Goal: Task Accomplishment & Management: Use online tool/utility

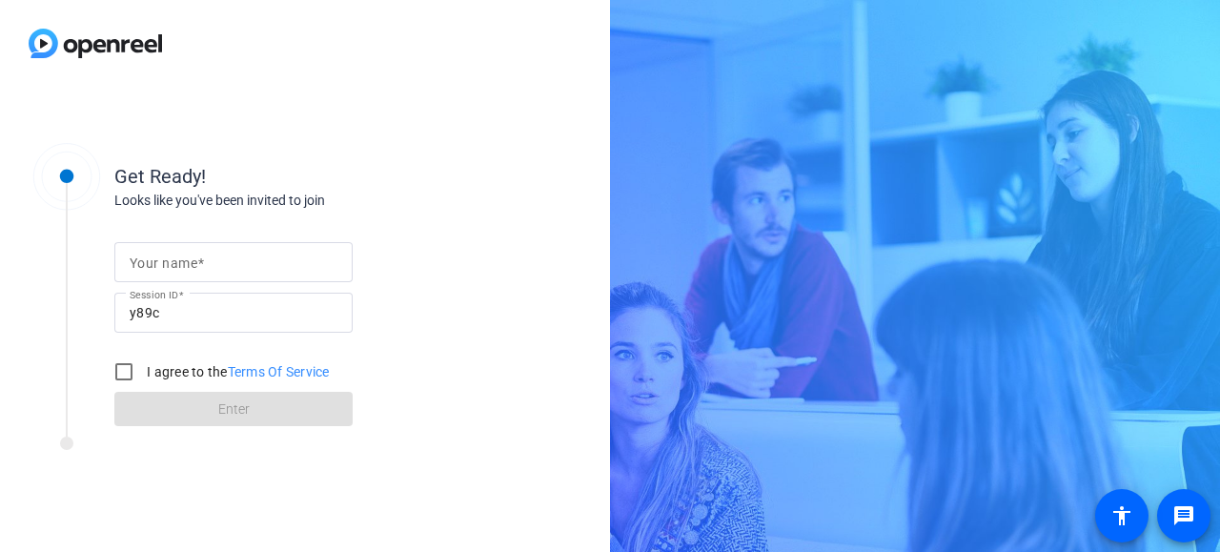
click at [191, 269] on mat-label "Your name" at bounding box center [164, 262] width 68 height 15
click at [191, 269] on input "Your name" at bounding box center [234, 262] width 208 height 23
type input "[PERSON_NAME]"
drag, startPoint x: 124, startPoint y: 360, endPoint x: 204, endPoint y: 403, distance: 90.8
click at [204, 403] on form "Your name [PERSON_NAME] Session ID y89c I agree to the Terms Of Service Enter" at bounding box center [233, 329] width 238 height 194
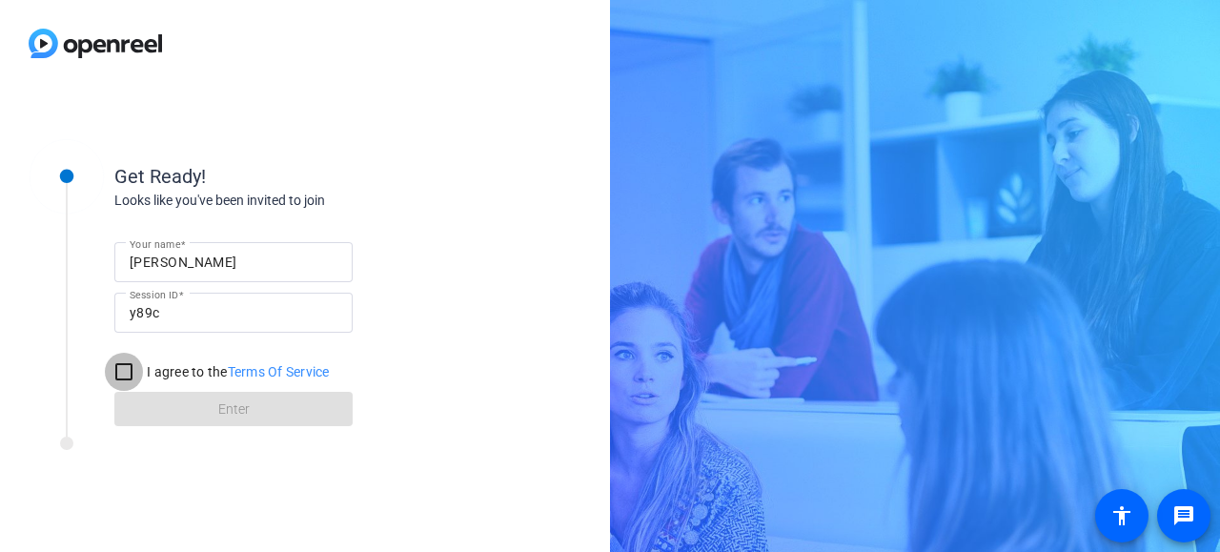
click at [128, 369] on input "I agree to the Terms Of Service" at bounding box center [124, 372] width 38 height 38
checkbox input "true"
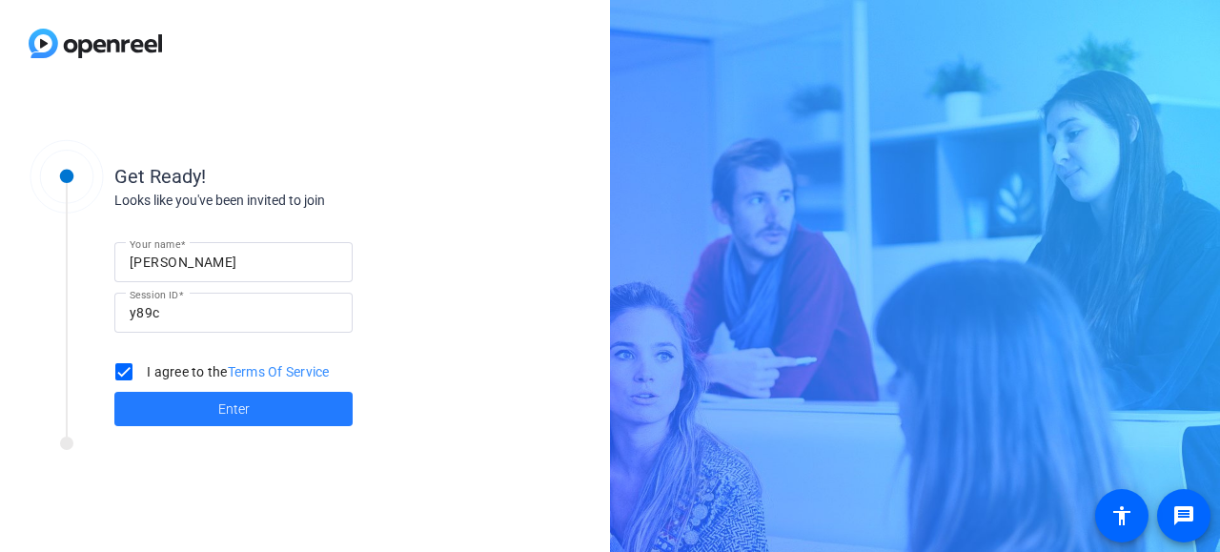
click at [222, 401] on span "Enter" at bounding box center [233, 409] width 31 height 20
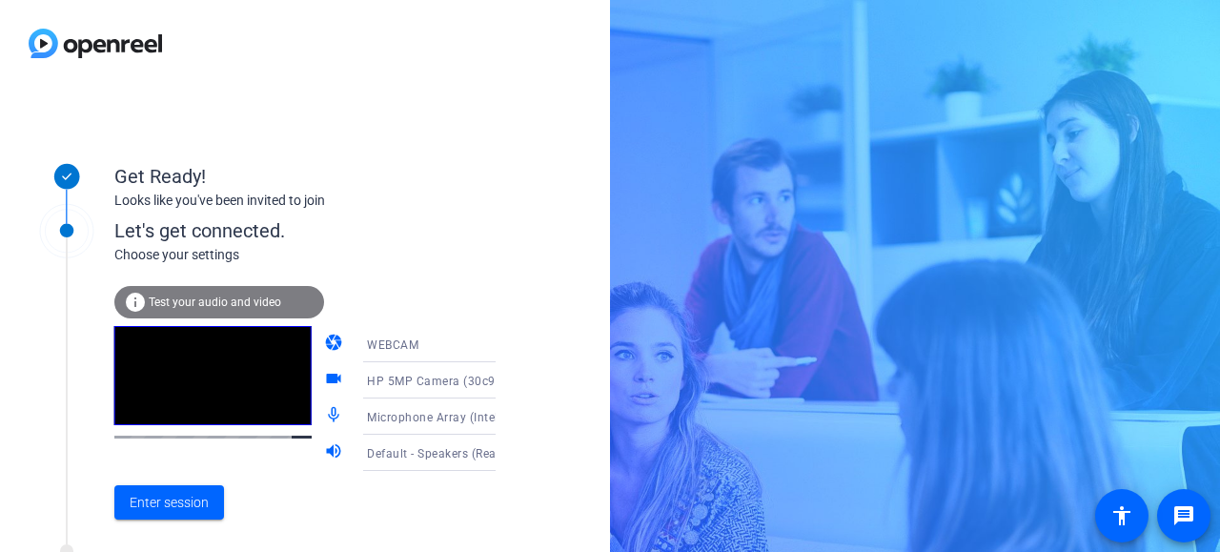
click at [255, 300] on span "Test your audio and video" at bounding box center [215, 302] width 133 height 13
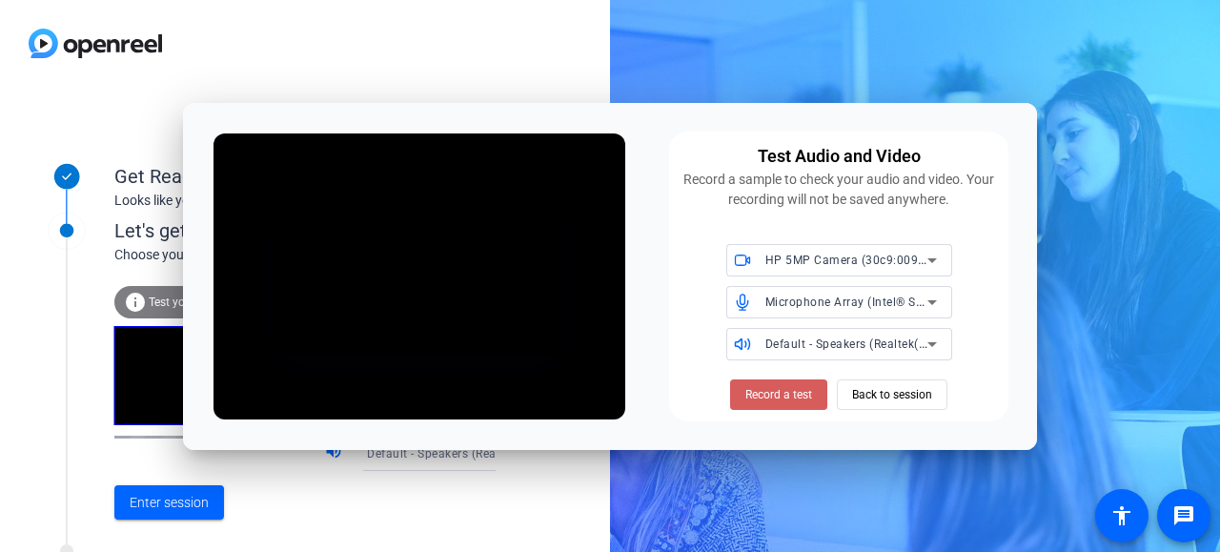
click at [771, 391] on span "Record a test" at bounding box center [778, 394] width 67 height 17
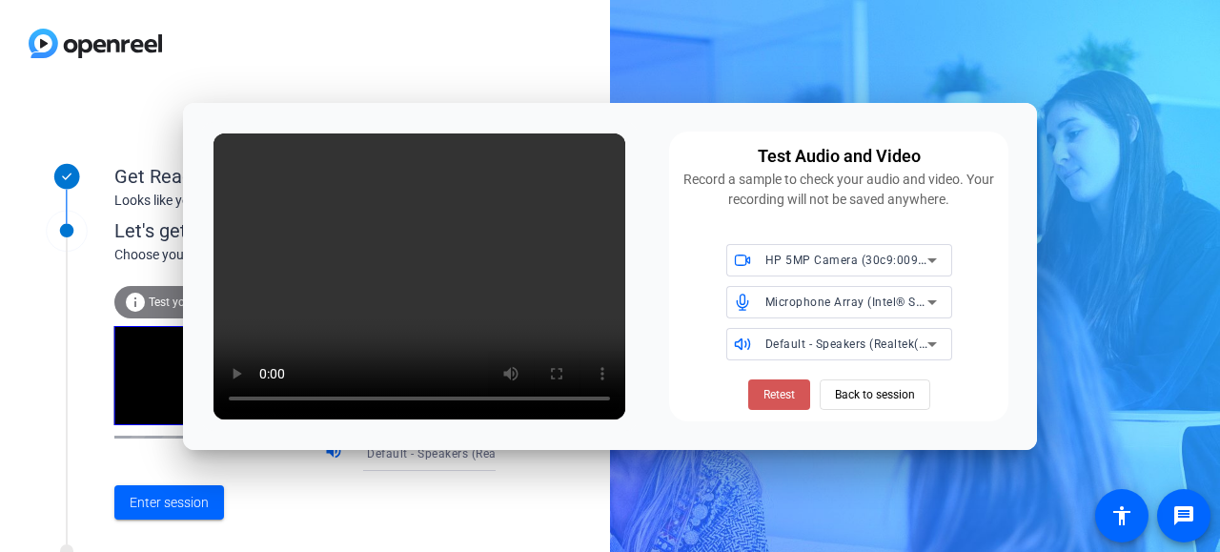
click at [785, 386] on span "Retest" at bounding box center [779, 394] width 31 height 17
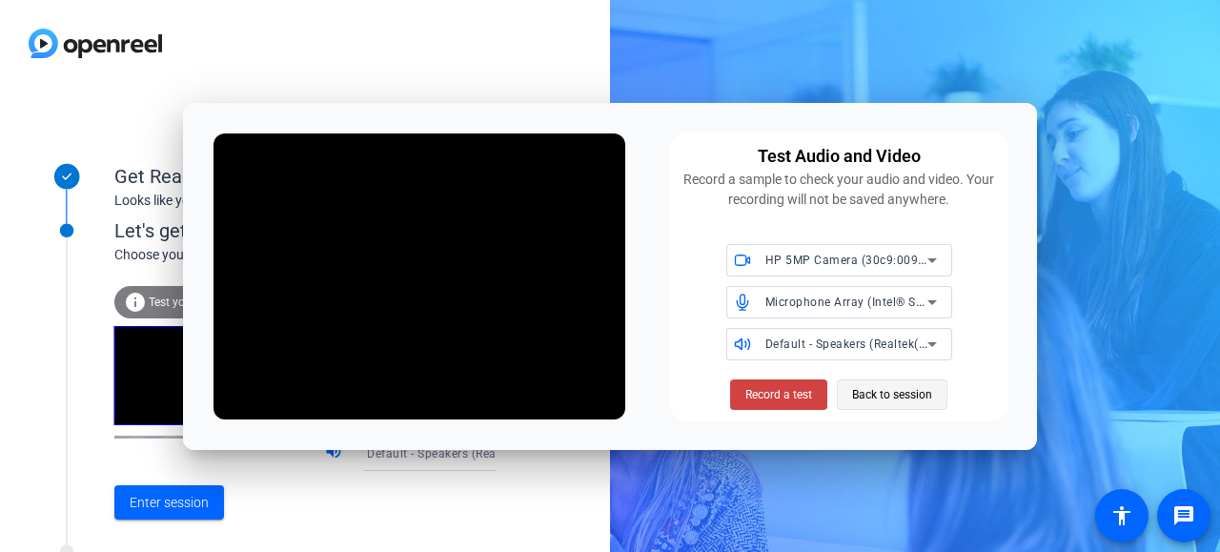
click at [896, 386] on span "Back to session" at bounding box center [892, 395] width 80 height 36
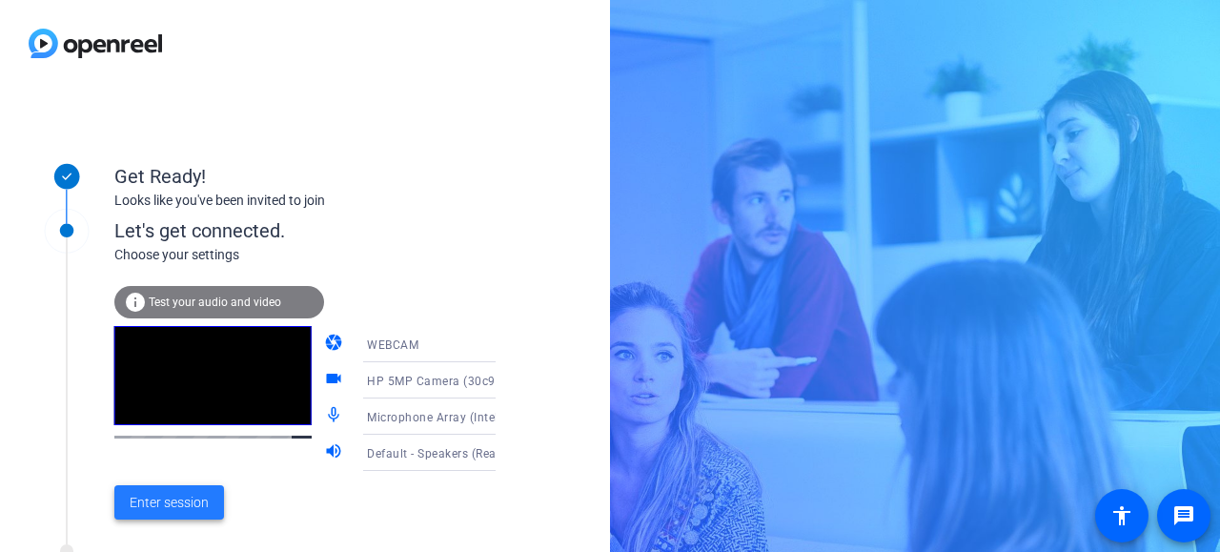
click at [176, 499] on span "Enter session" at bounding box center [169, 503] width 79 height 20
